Goal: Task Accomplishment & Management: Manage account settings

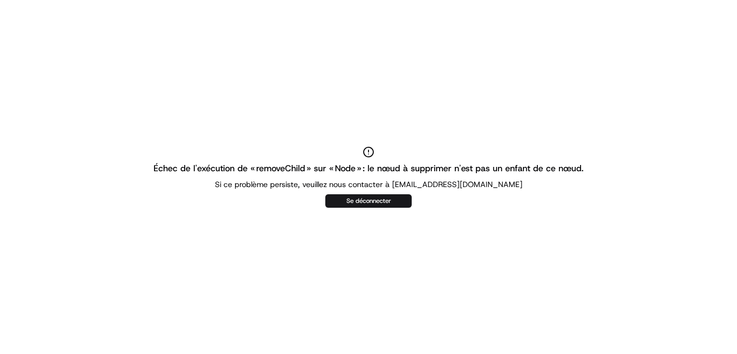
click at [368, 156] on icon at bounding box center [369, 152] width 12 height 12
click at [367, 150] on icon at bounding box center [369, 152] width 12 height 12
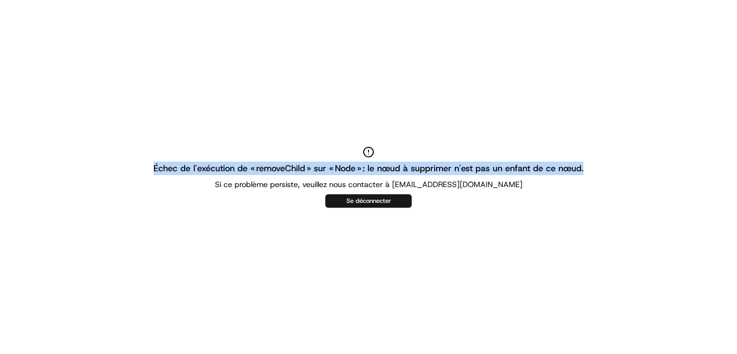
click at [367, 150] on icon at bounding box center [369, 152] width 12 height 12
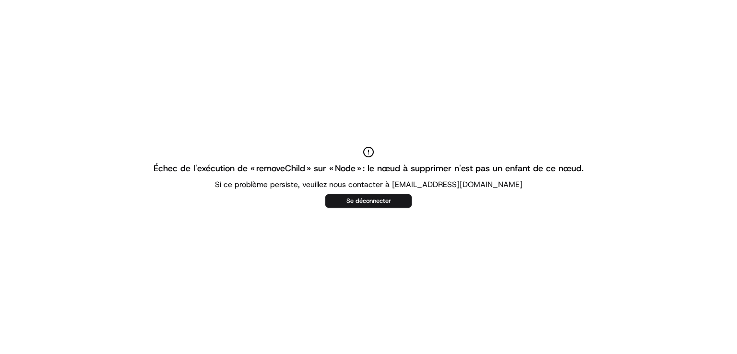
click at [367, 150] on icon at bounding box center [369, 152] width 12 height 12
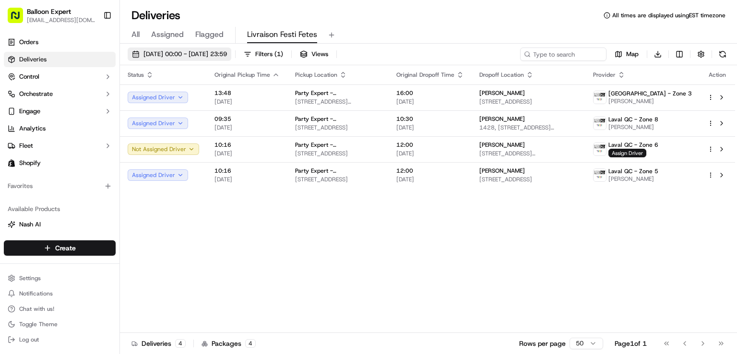
click at [209, 54] on span "[DATE] 00:00 - [DATE] 23:59" at bounding box center [186, 54] width 84 height 9
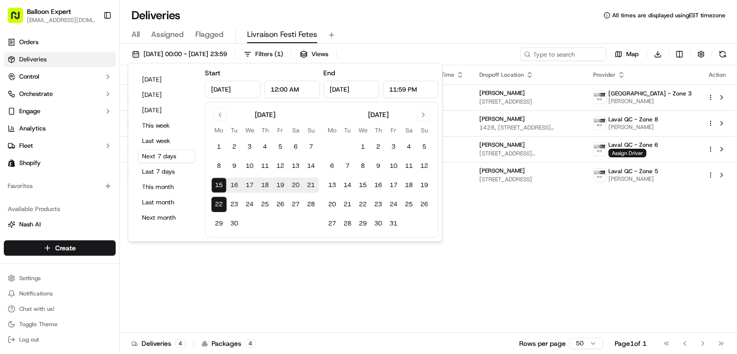
click at [686, 306] on div "Status Original Pickup Time Pickup Location Original Dropoff Time Dropoff Locat…" at bounding box center [428, 199] width 616 height 268
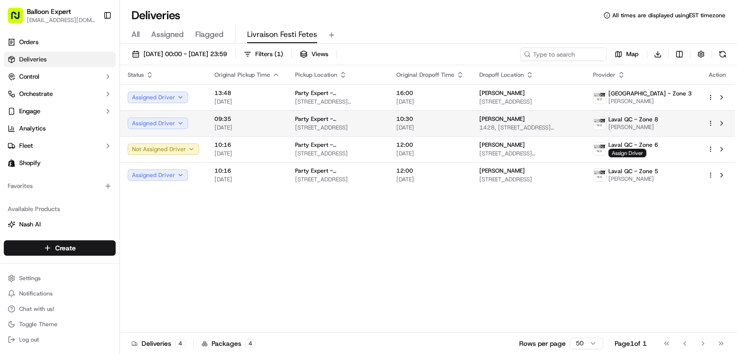
click at [490, 128] on td "[PERSON_NAME] [STREET_ADDRESS][PERSON_NAME]" at bounding box center [529, 123] width 114 height 26
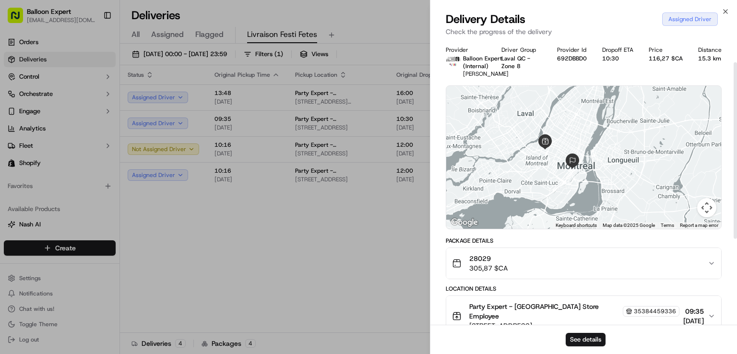
scroll to position [144, 0]
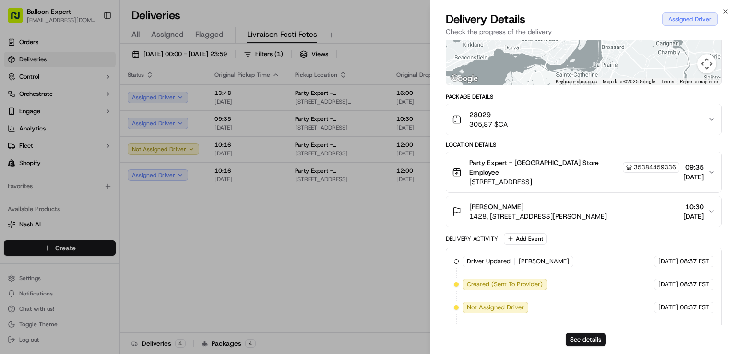
click at [686, 212] on span "10:30" at bounding box center [694, 207] width 21 height 10
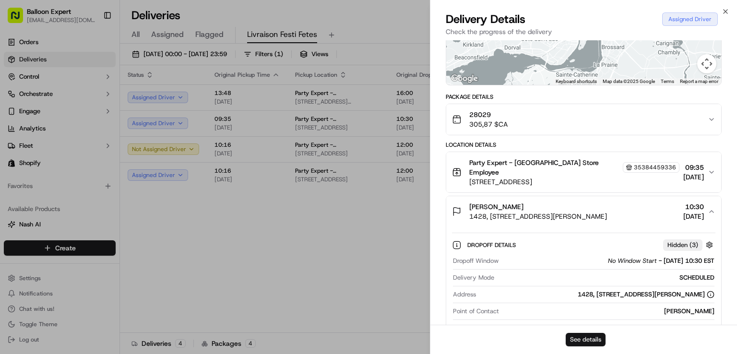
click at [590, 338] on button "See details" at bounding box center [586, 339] width 40 height 13
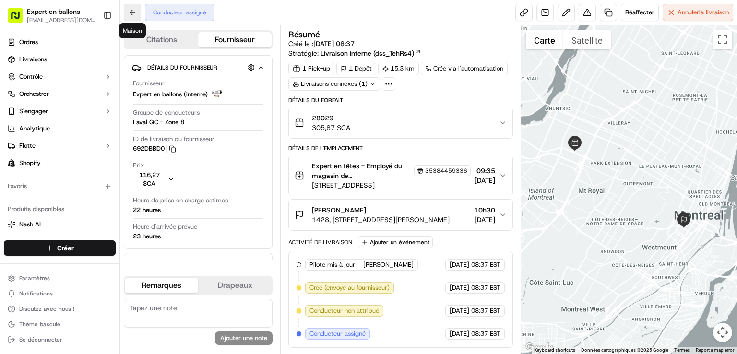
click at [134, 9] on button at bounding box center [132, 12] width 17 height 17
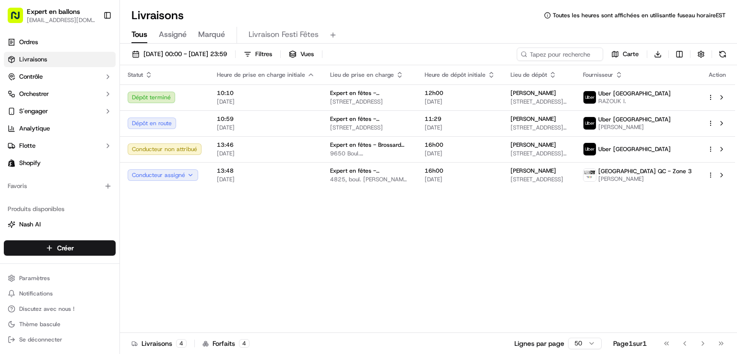
drag, startPoint x: 457, startPoint y: 24, endPoint x: 392, endPoint y: 31, distance: 65.1
click at [392, 31] on div "Tous Assigné Marqué Livraison Festi Fêtes" at bounding box center [428, 35] width 617 height 17
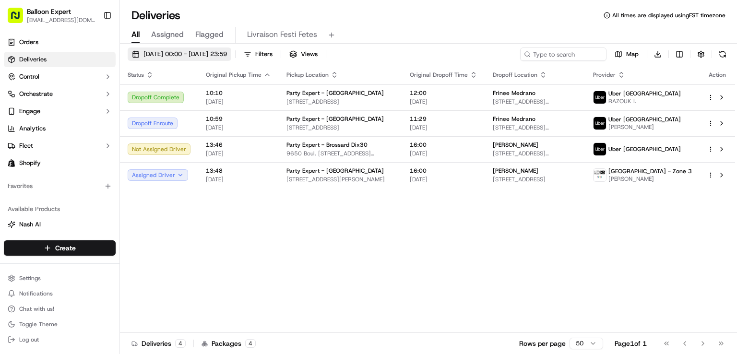
click at [227, 50] on span "15/09/2025 00:00 - 15/09/2025 23:59" at bounding box center [186, 54] width 84 height 9
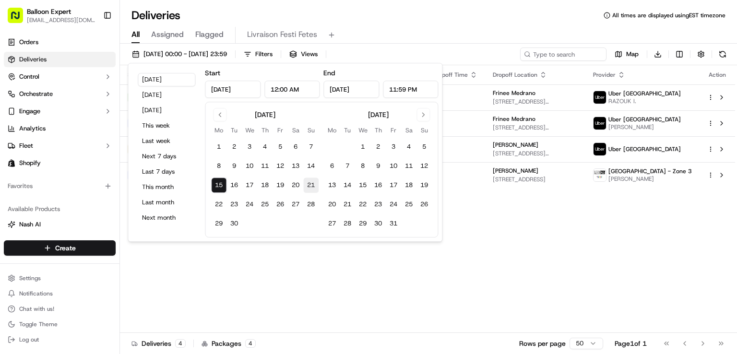
click at [312, 181] on button "21" at bounding box center [310, 185] width 15 height 15
type input "Sep 21, 2025"
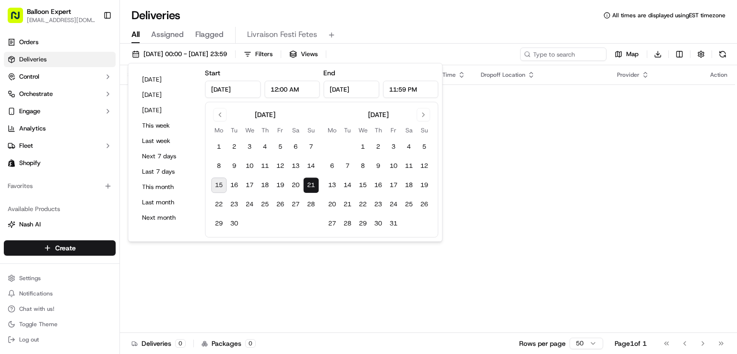
click at [213, 181] on button "15" at bounding box center [218, 185] width 15 height 15
type input "[DATE]"
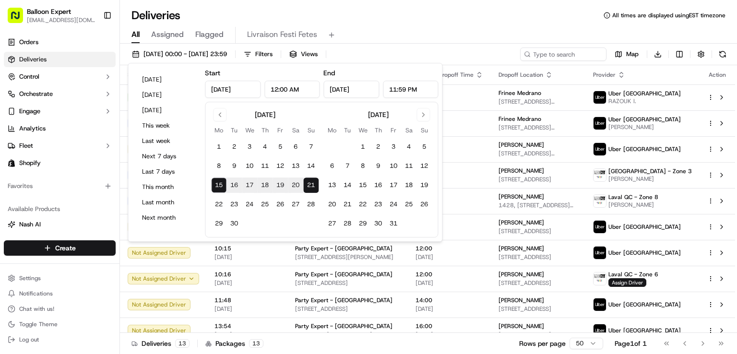
click at [385, 55] on div "15/09/2025 00:00 - 21/09/2025 23:59 Filters Views Map Download" at bounding box center [428, 57] width 617 height 18
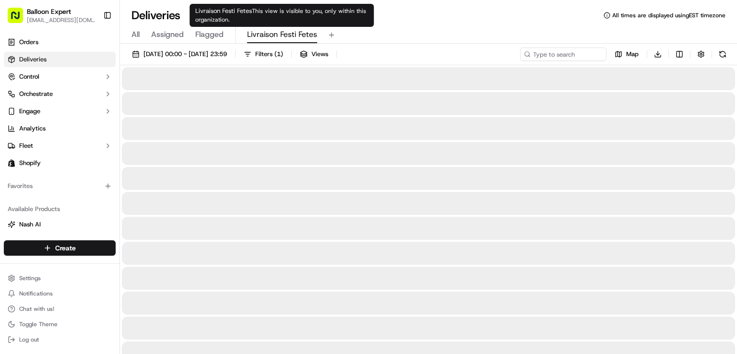
click at [270, 37] on span "Livraison Festi Fetes" at bounding box center [282, 35] width 70 height 12
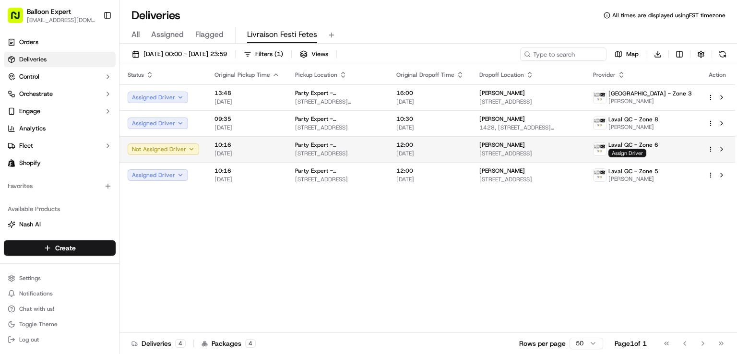
click at [639, 154] on span "Assign Driver" at bounding box center [628, 153] width 38 height 9
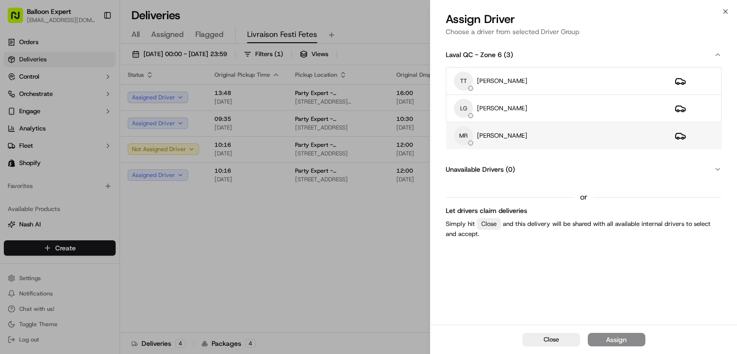
click at [508, 128] on div "MR Marie Roberge" at bounding box center [556, 135] width 205 height 19
click at [607, 335] on div "Assign" at bounding box center [616, 340] width 21 height 10
